Goal: Task Accomplishment & Management: Use online tool/utility

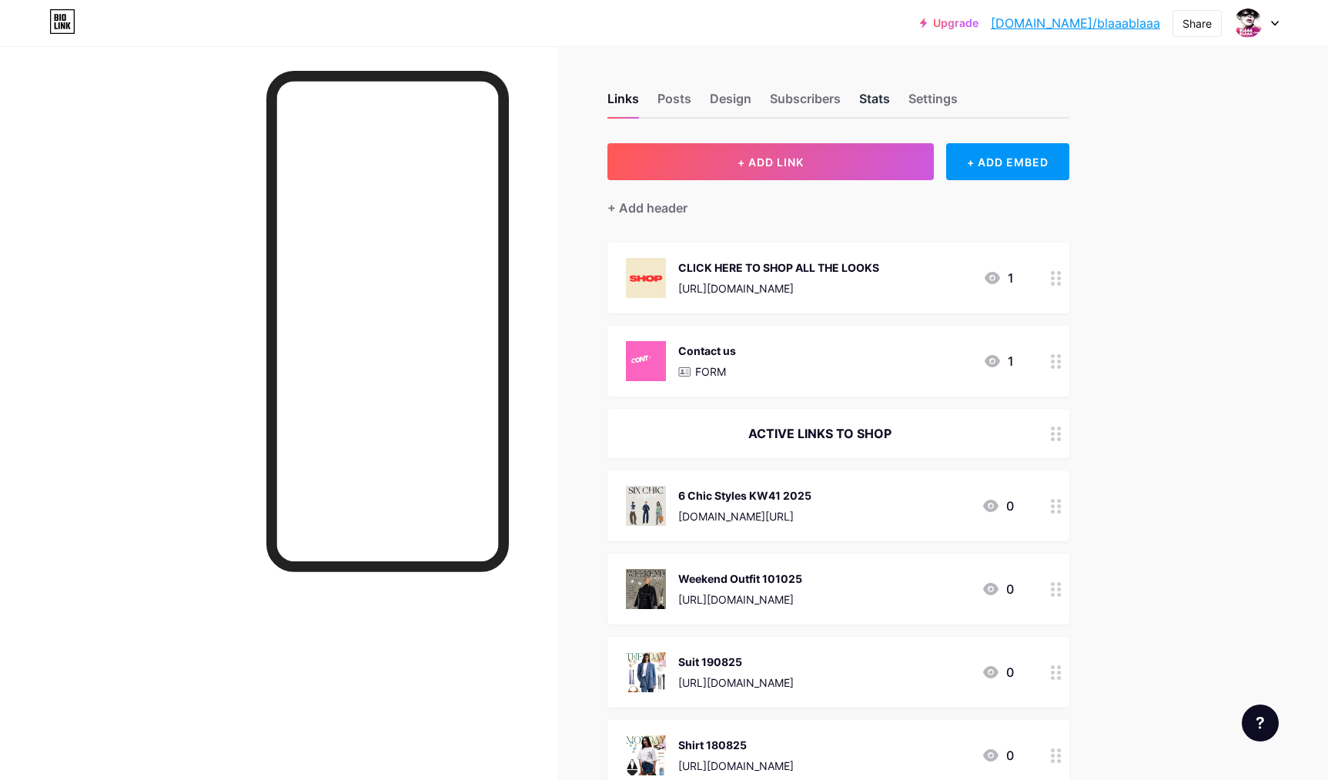
click at [871, 100] on div "Stats" at bounding box center [874, 103] width 31 height 28
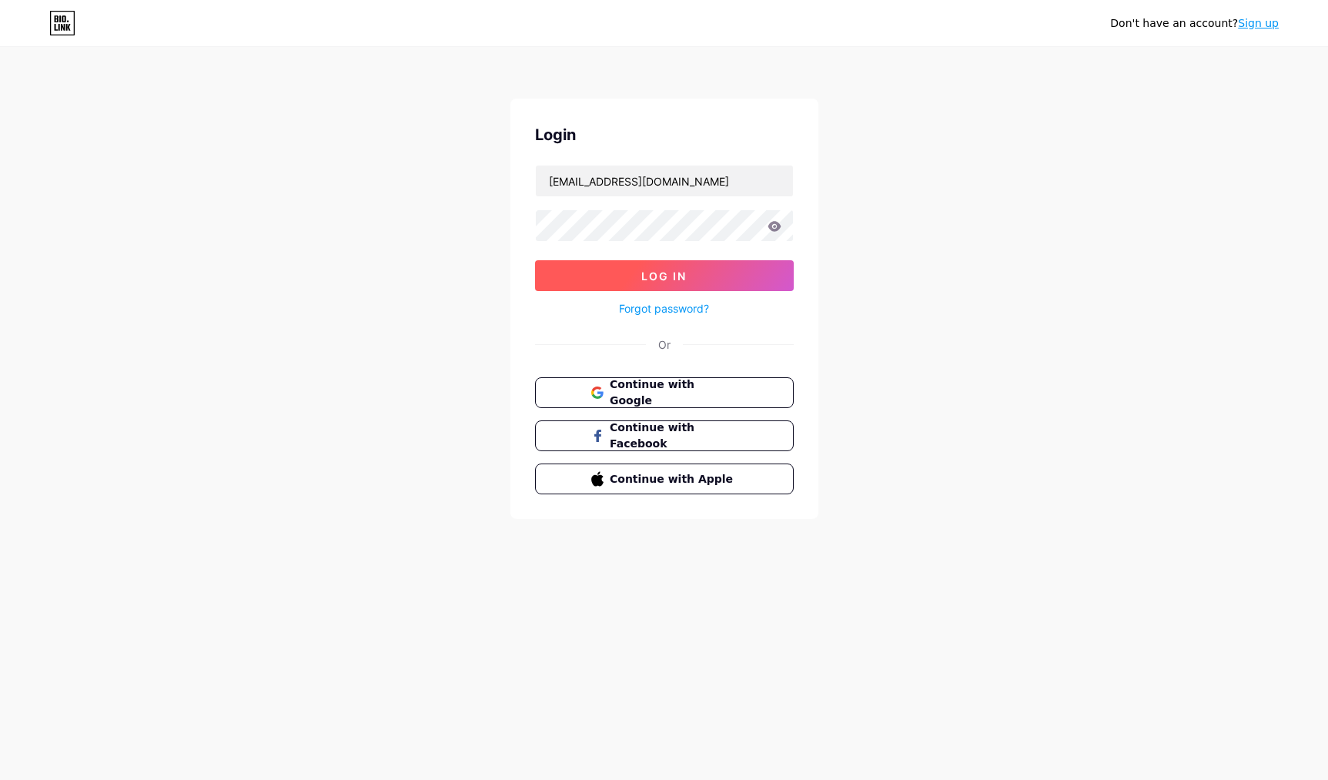
click at [655, 274] on span "Log In" at bounding box center [663, 275] width 45 height 13
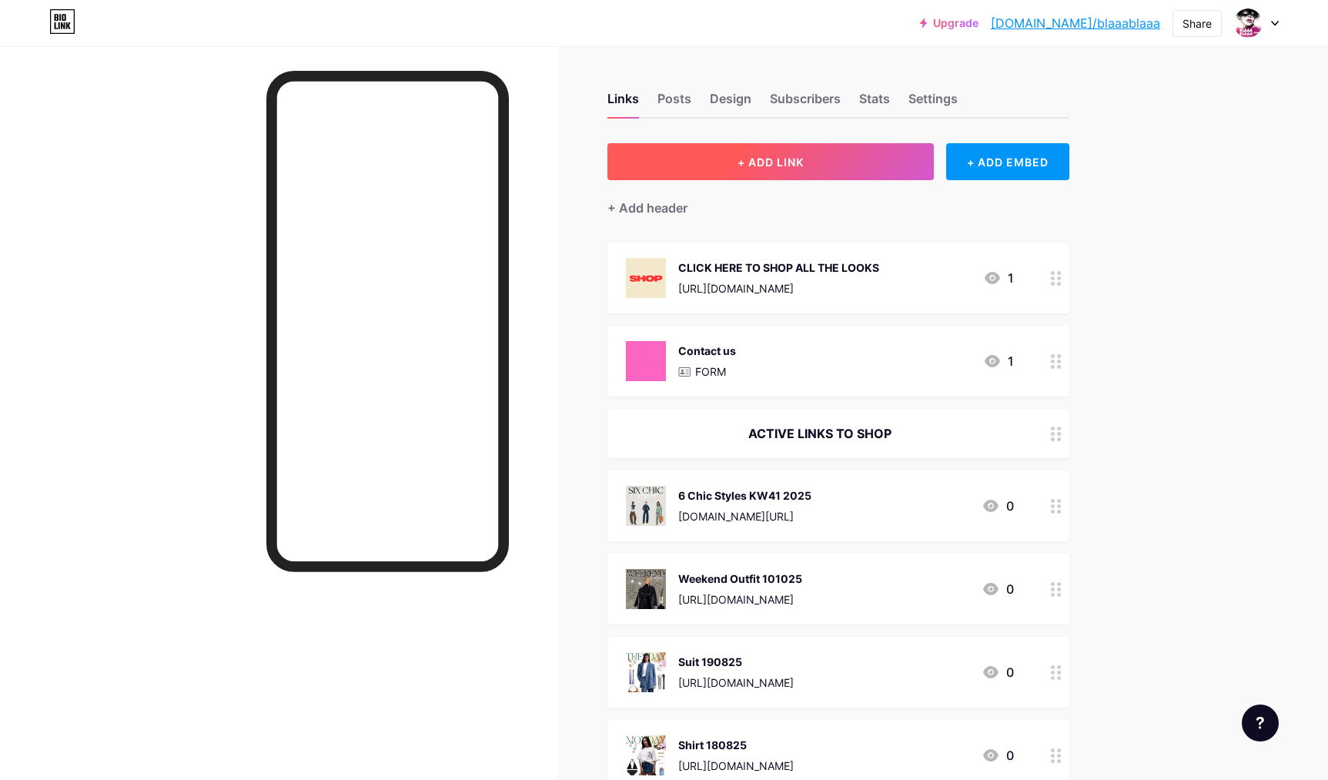
click at [777, 161] on span "+ ADD LINK" at bounding box center [770, 161] width 66 height 13
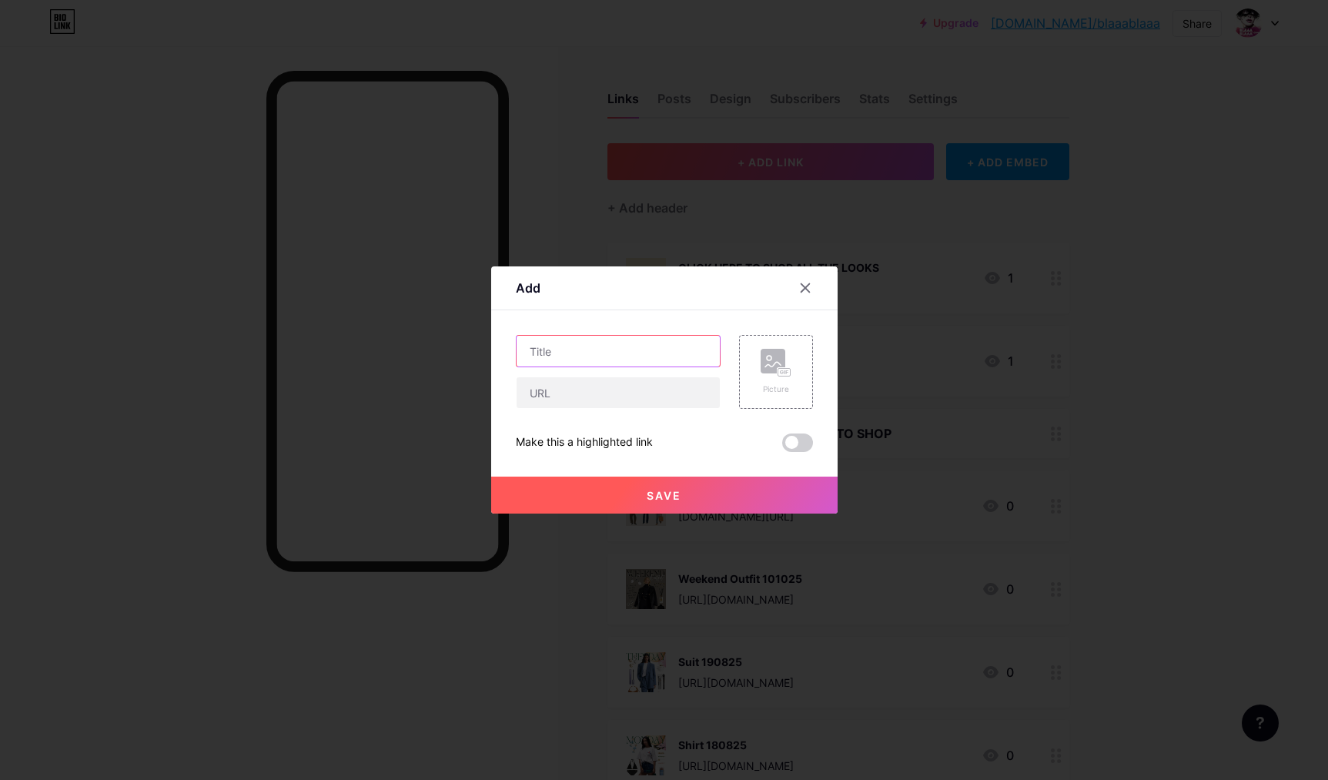
click at [640, 354] on input "text" at bounding box center [617, 351] width 203 height 31
type input "Jeans 200825"
click at [545, 401] on input "text" at bounding box center [617, 392] width 203 height 31
paste input "[URL][DOMAIN_NAME]"
type input "[URL][DOMAIN_NAME]"
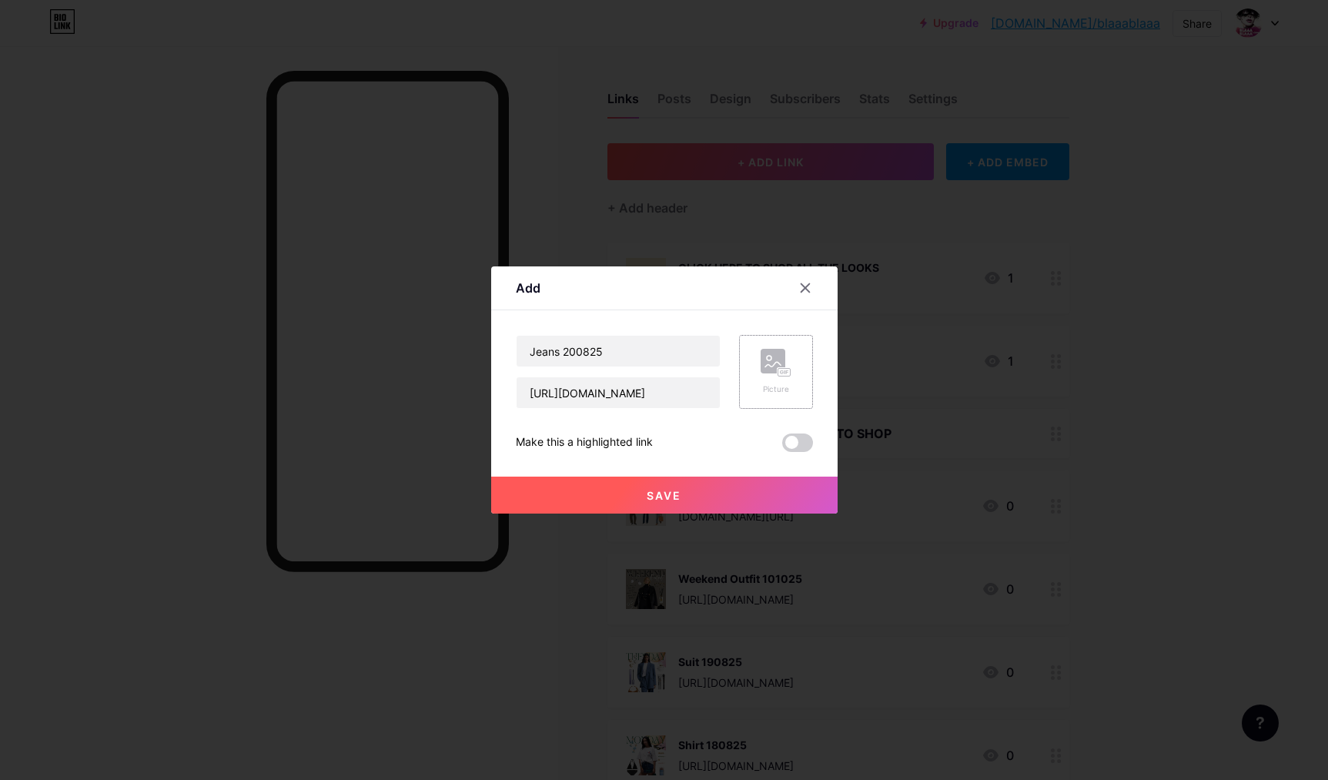
click at [774, 359] on rect at bounding box center [772, 361] width 25 height 25
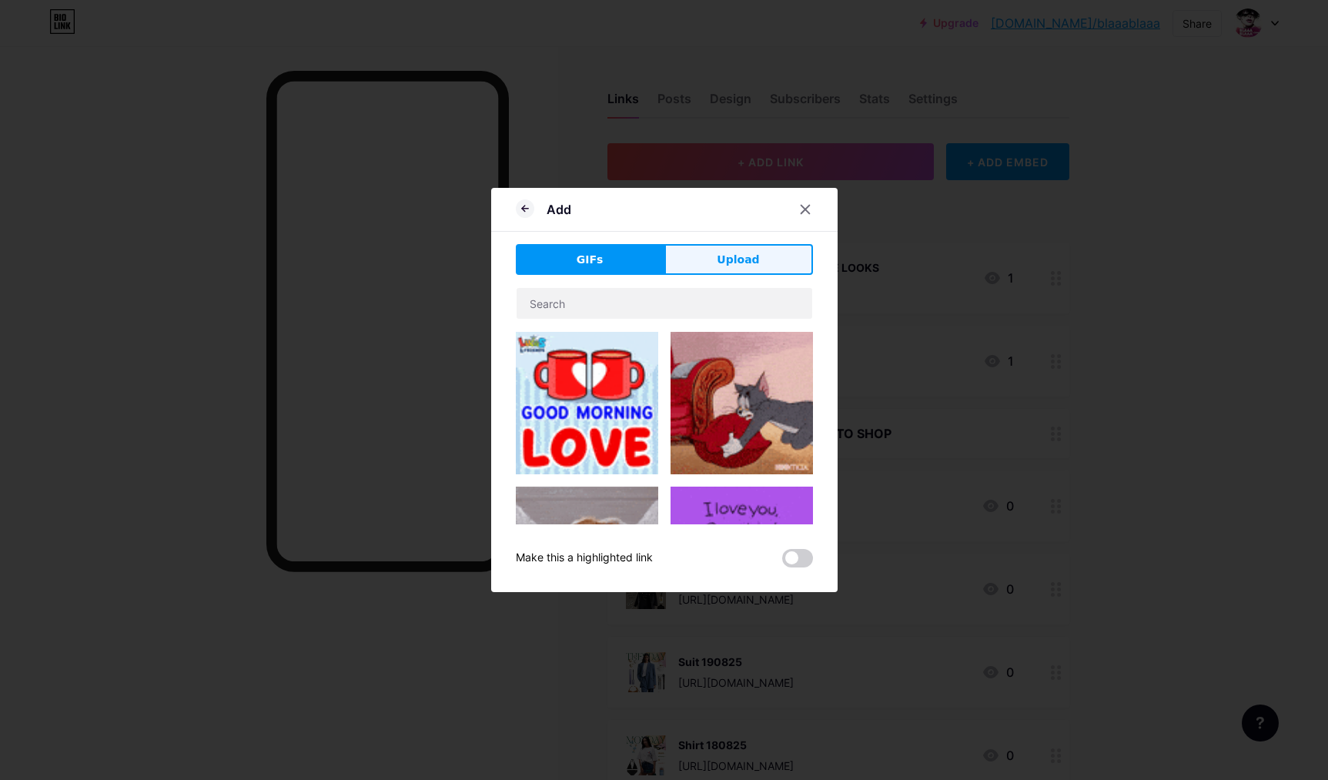
click at [765, 254] on button "Upload" at bounding box center [738, 259] width 149 height 31
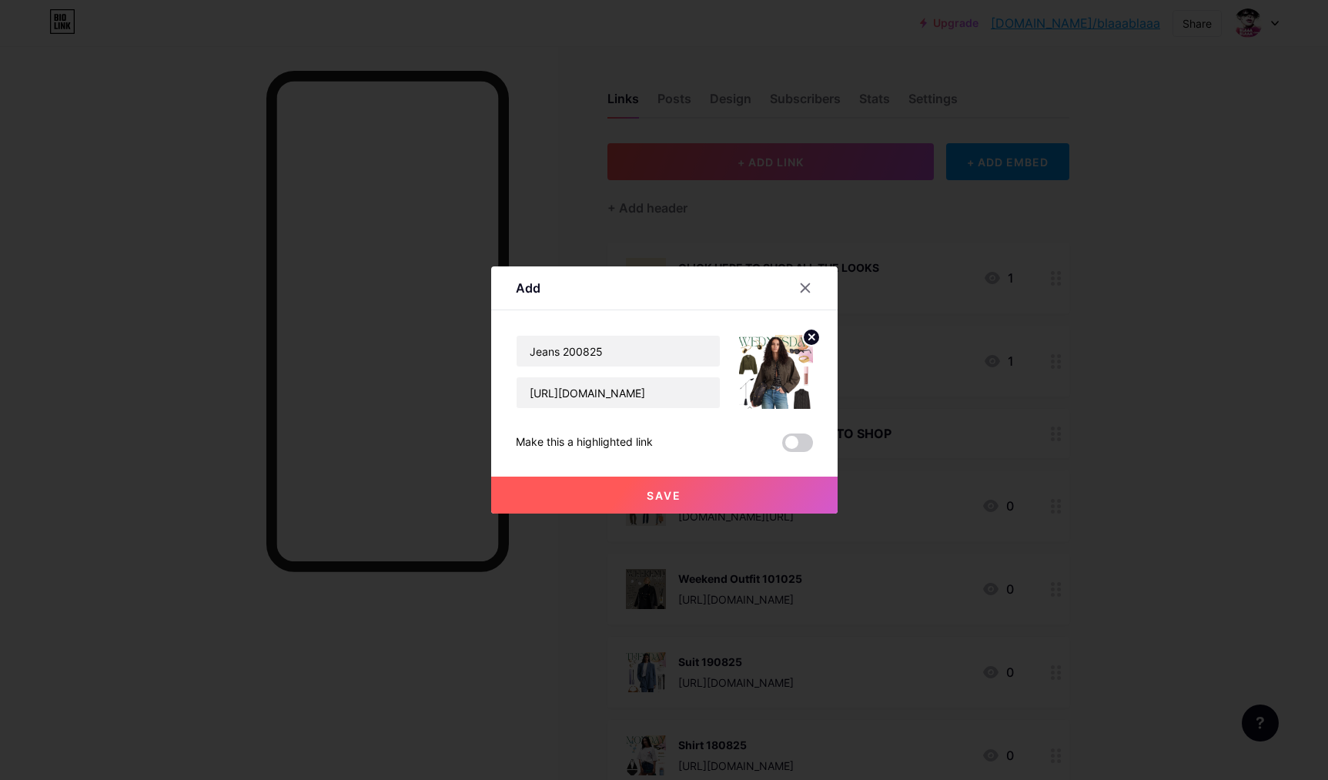
click at [738, 495] on button "Save" at bounding box center [664, 494] width 346 height 37
